Goal: Task Accomplishment & Management: Manage account settings

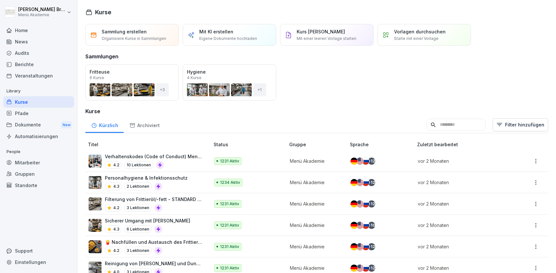
click at [18, 103] on div "Kurse" at bounding box center [38, 101] width 71 height 11
click at [24, 160] on div "Mitarbeiter" at bounding box center [38, 162] width 71 height 11
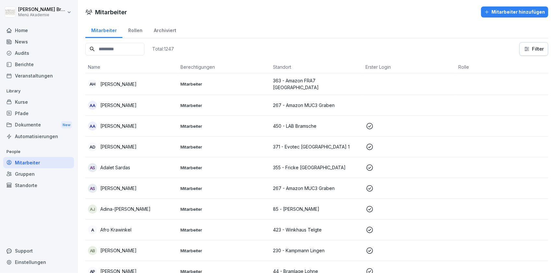
click at [26, 184] on div "Standorte" at bounding box center [38, 185] width 71 height 11
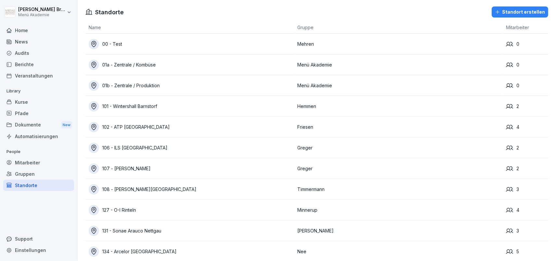
scroll to position [619, 0]
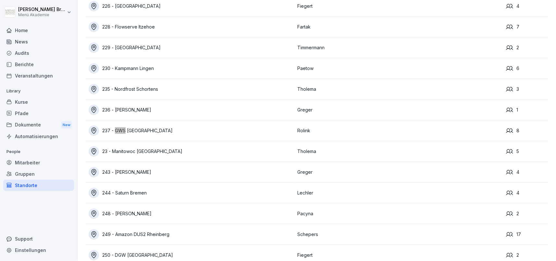
click at [139, 127] on div "237 - GWS [GEOGRAPHIC_DATA]" at bounding box center [191, 131] width 205 height 10
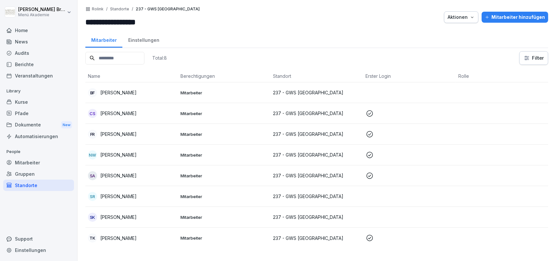
click at [114, 91] on p "[PERSON_NAME]" at bounding box center [118, 92] width 36 height 7
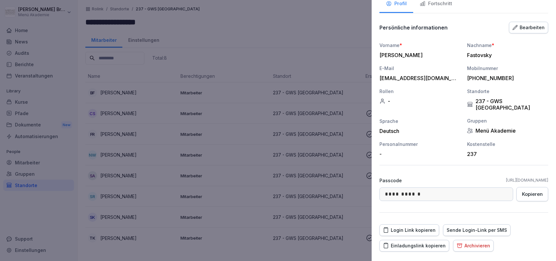
scroll to position [59, 0]
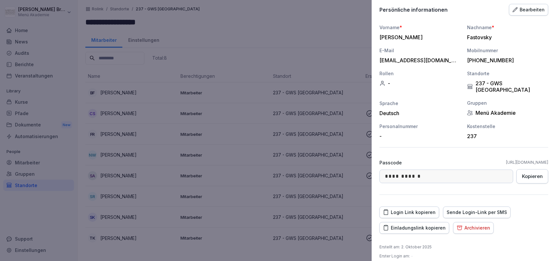
click at [426, 224] on div "Einladungslink kopieren" at bounding box center [414, 227] width 63 height 7
click at [487, 209] on div "Sende Login-Link per SMS" at bounding box center [476, 212] width 60 height 7
click at [115, 138] on div at bounding box center [278, 130] width 556 height 261
